Goal: Download file/media

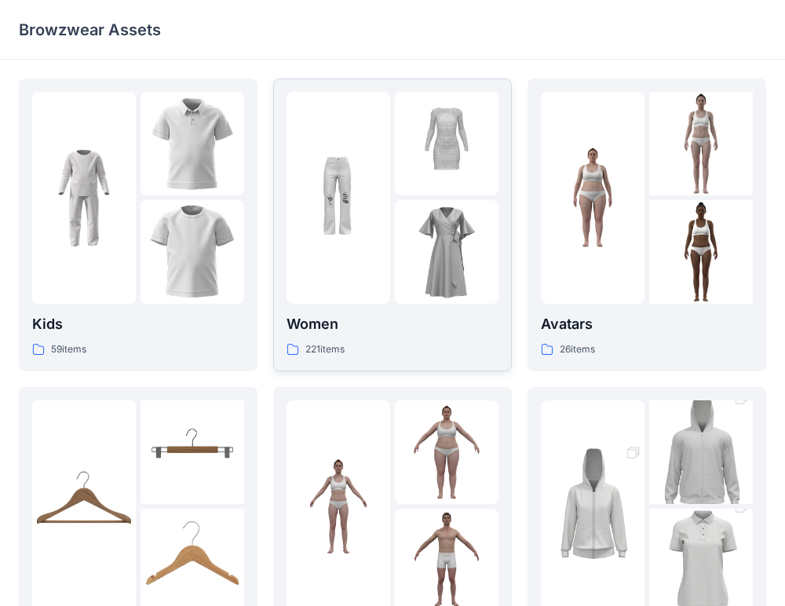
click at [333, 320] on p "Women" at bounding box center [392, 324] width 212 height 22
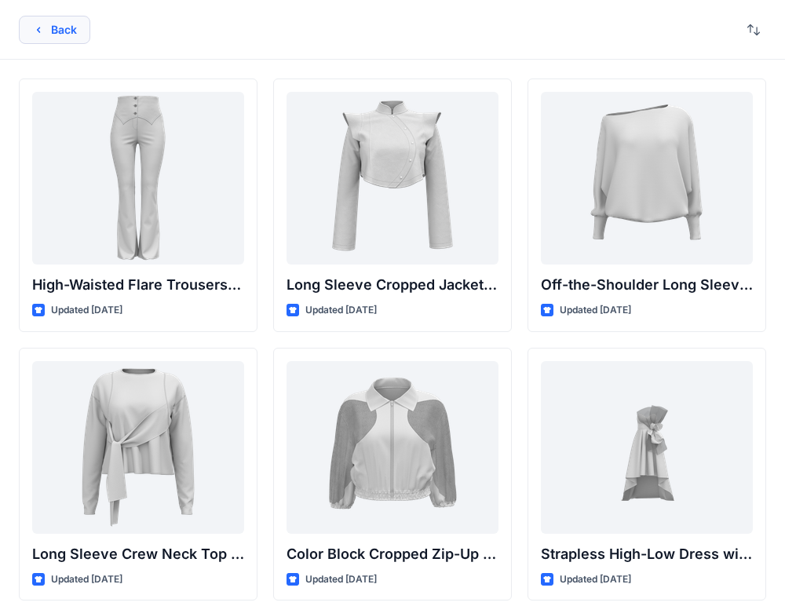
click at [70, 31] on button "Back" at bounding box center [54, 30] width 71 height 28
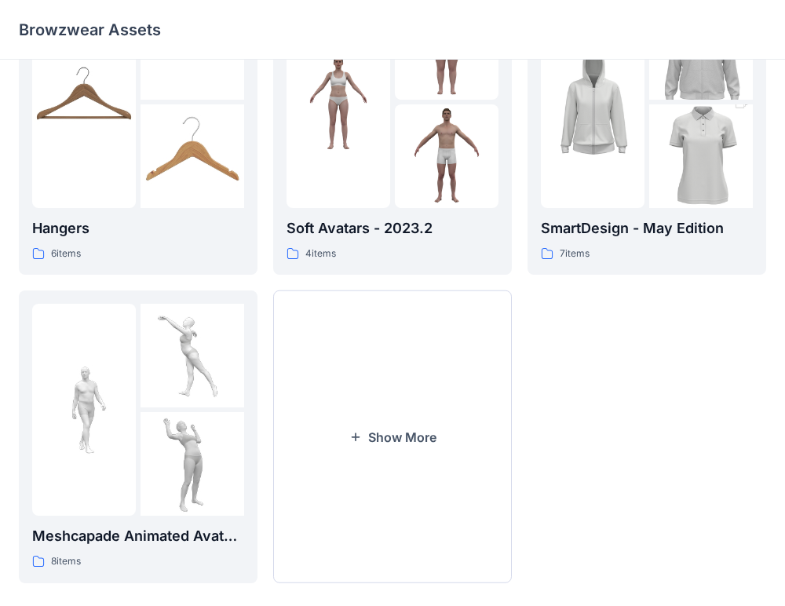
scroll to position [424, 0]
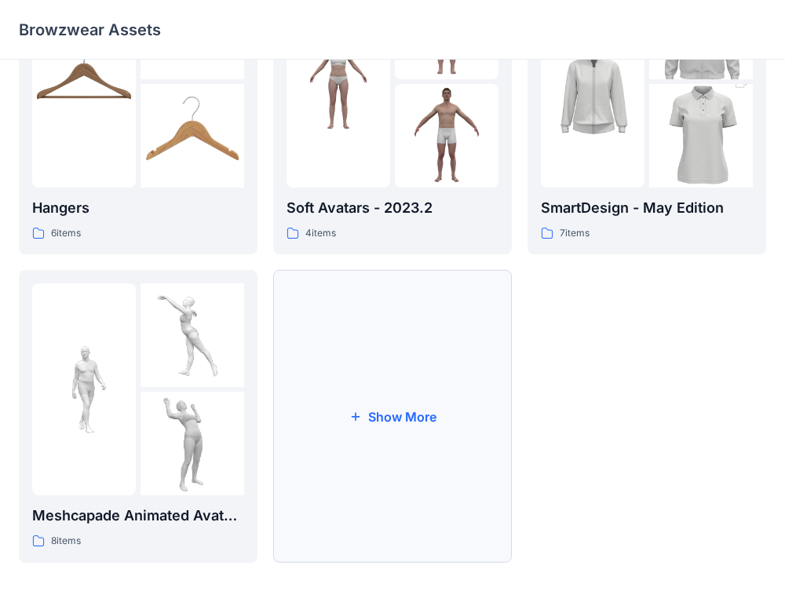
click at [370, 400] on button "Show More" at bounding box center [392, 416] width 239 height 293
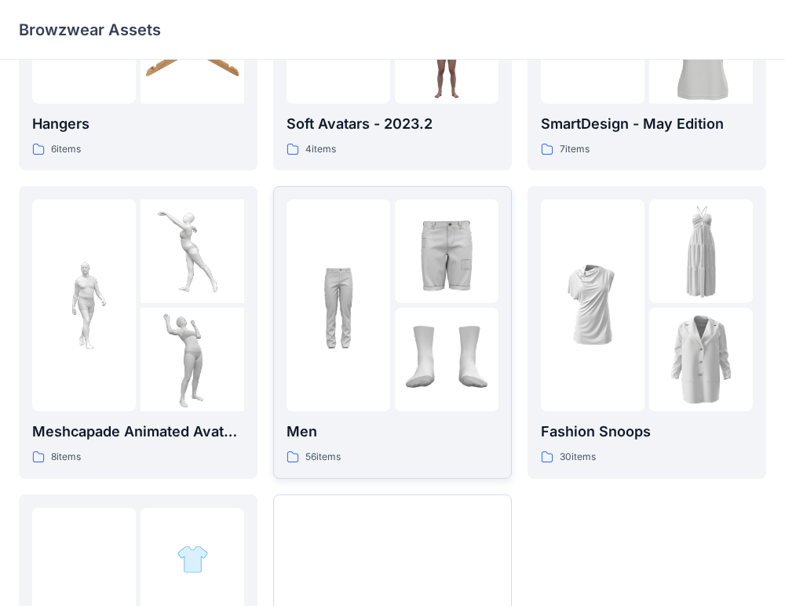
scroll to position [533, 0]
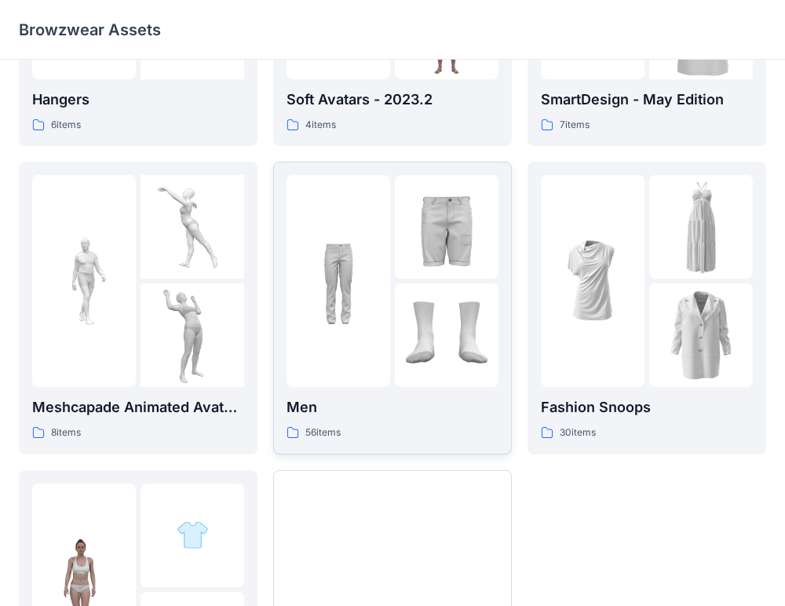
click at [366, 410] on p "Men" at bounding box center [392, 407] width 212 height 22
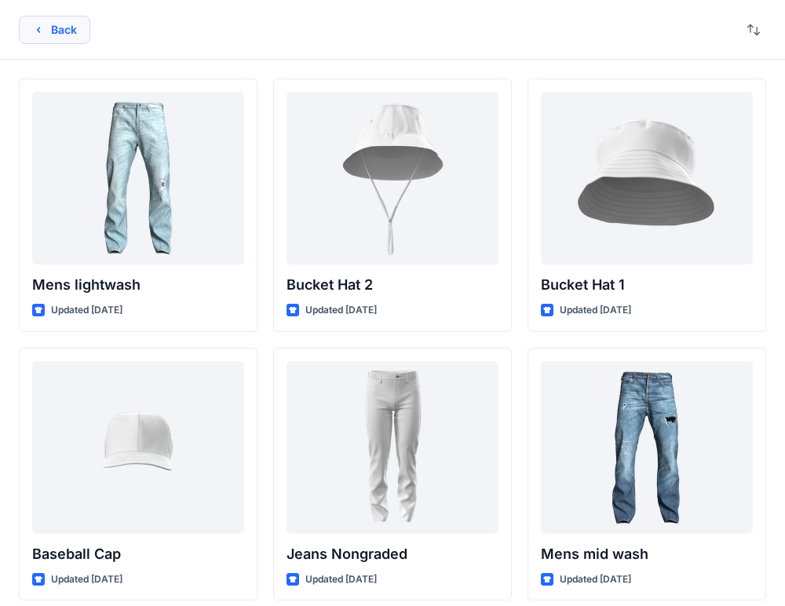
click at [52, 27] on button "Back" at bounding box center [54, 30] width 71 height 28
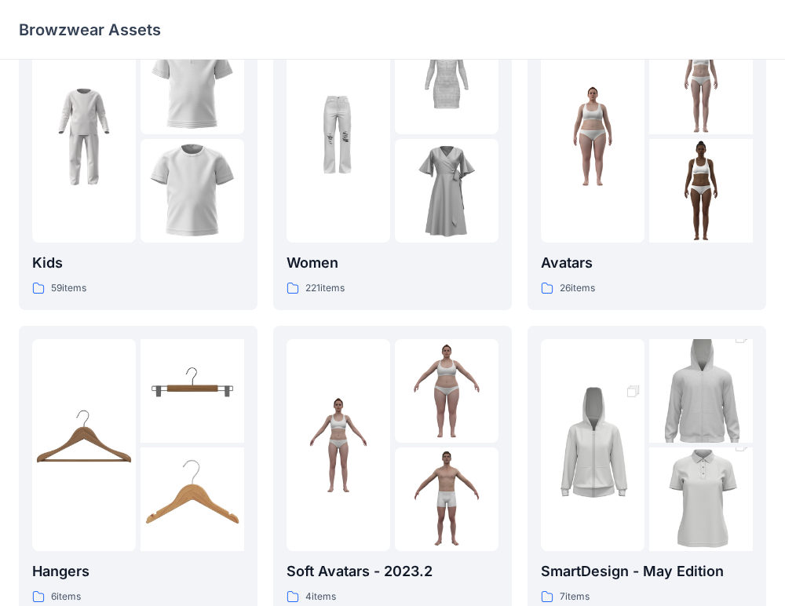
scroll to position [23, 0]
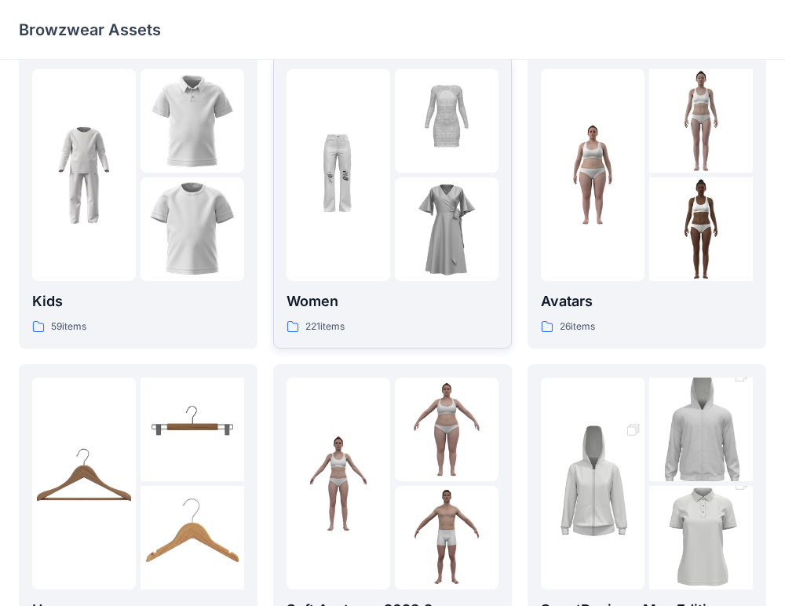
click at [380, 314] on div "Women 221 items" at bounding box center [392, 312] width 212 height 45
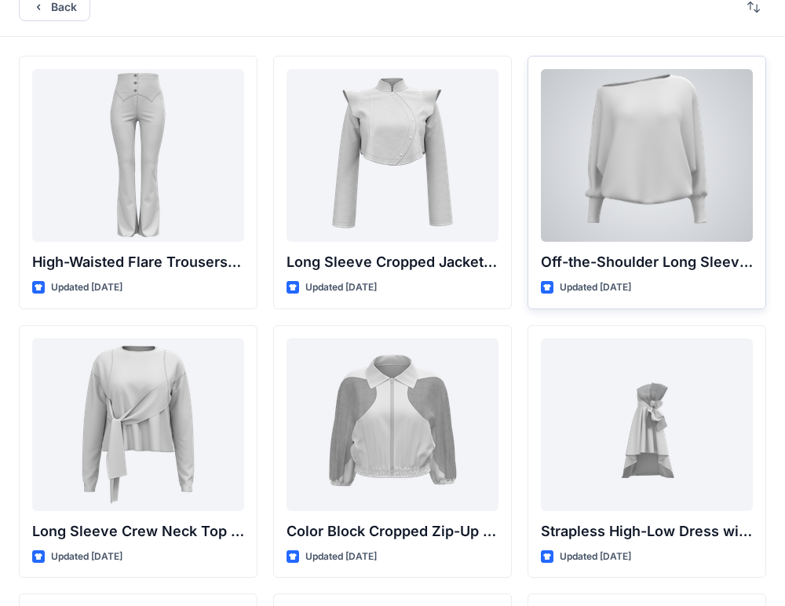
click at [640, 158] on div at bounding box center [647, 155] width 212 height 173
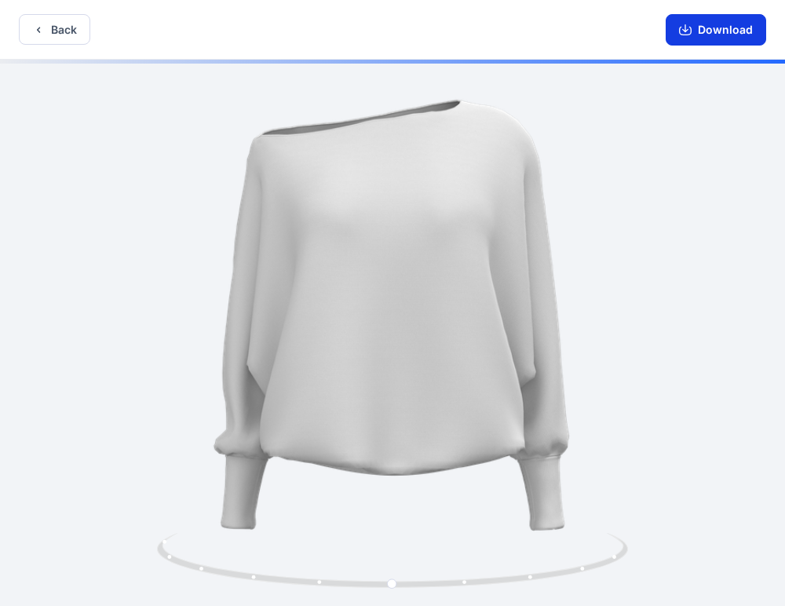
click at [705, 38] on button "Download" at bounding box center [715, 29] width 100 height 31
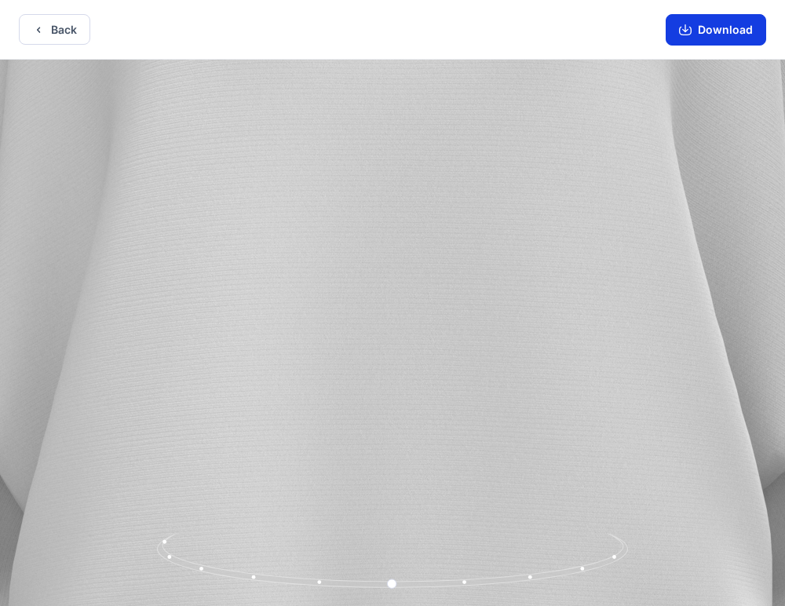
click at [695, 31] on button "Download" at bounding box center [715, 29] width 100 height 31
click at [67, 36] on button "Back" at bounding box center [54, 29] width 71 height 31
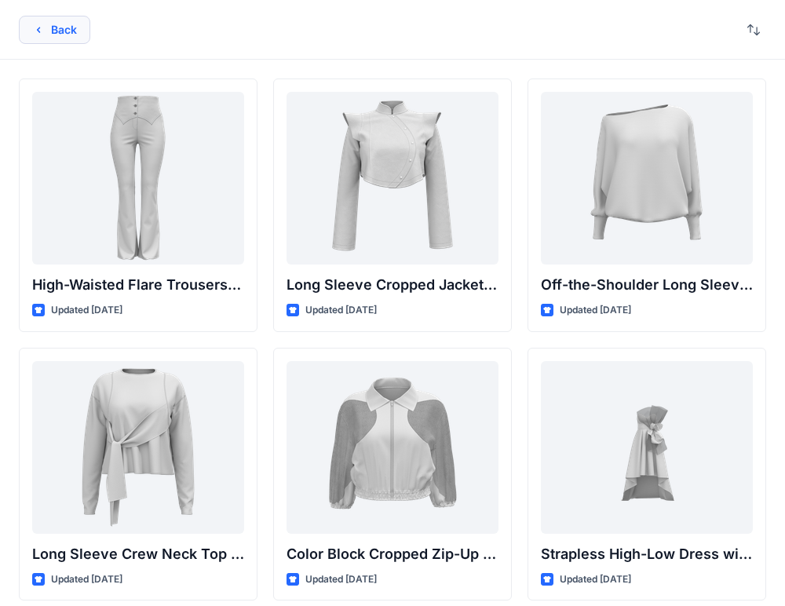
click at [55, 31] on button "Back" at bounding box center [54, 30] width 71 height 28
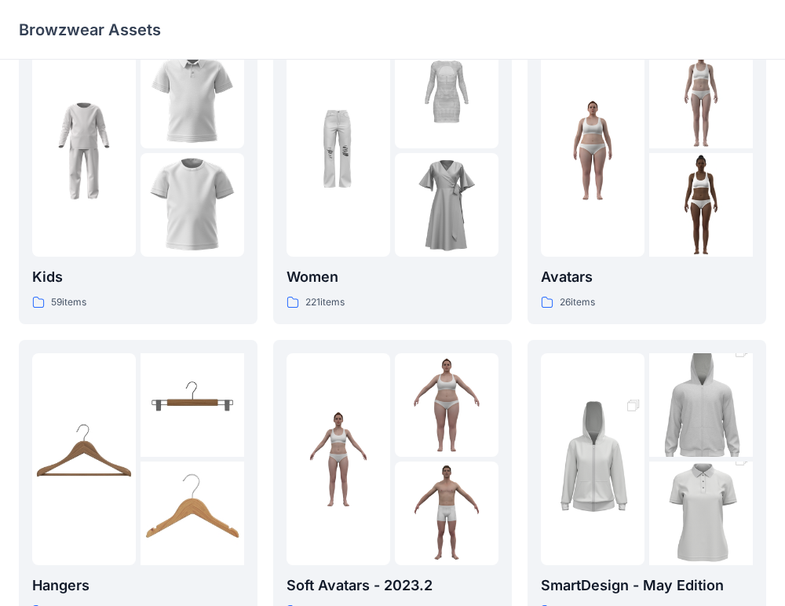
scroll to position [48, 0]
click at [592, 278] on p "Avatars" at bounding box center [647, 276] width 212 height 22
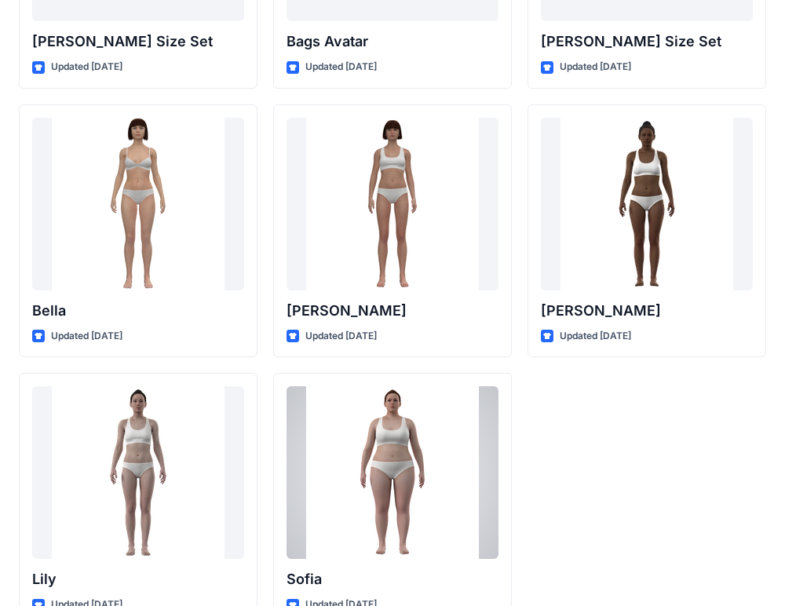
scroll to position [1895, 0]
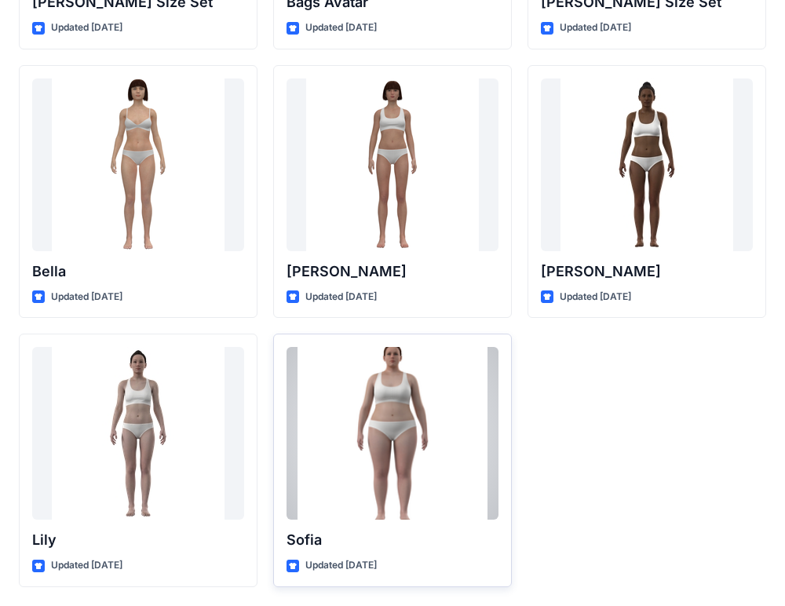
click at [364, 488] on div at bounding box center [392, 433] width 212 height 173
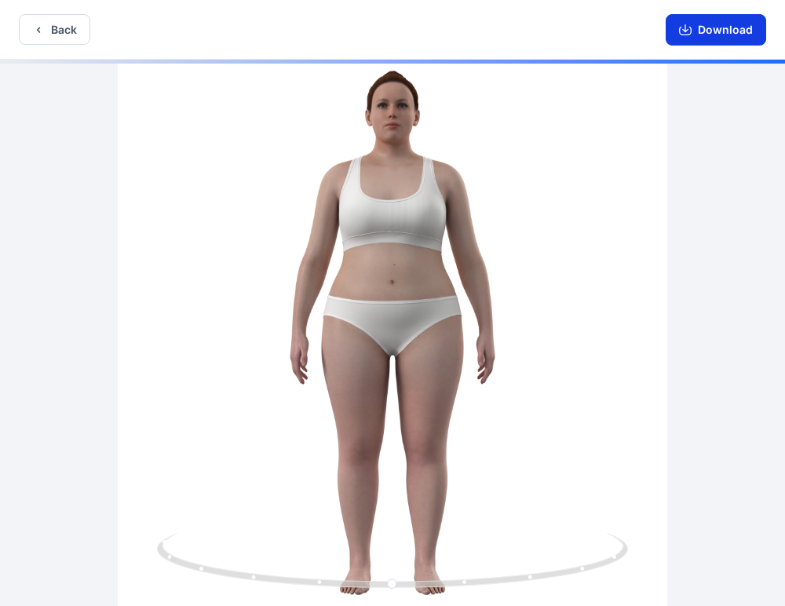
click at [721, 40] on button "Download" at bounding box center [715, 29] width 100 height 31
